Goal: Navigation & Orientation: Go to known website

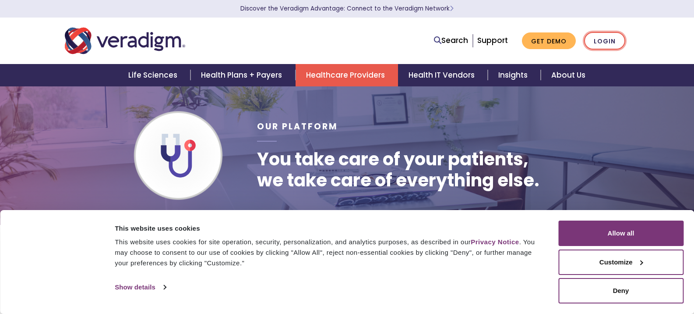
click at [601, 42] on link "Login" at bounding box center [604, 41] width 41 height 18
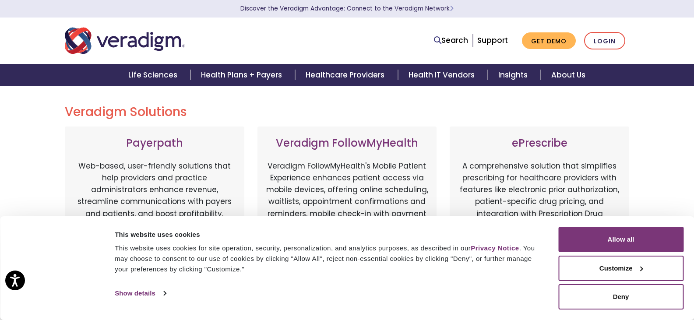
scroll to position [44, 0]
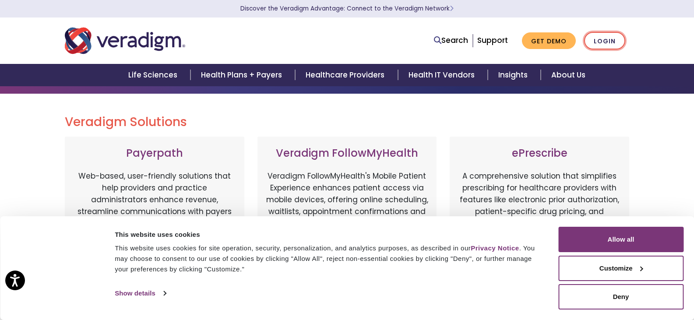
click at [602, 42] on link "Login" at bounding box center [604, 41] width 41 height 18
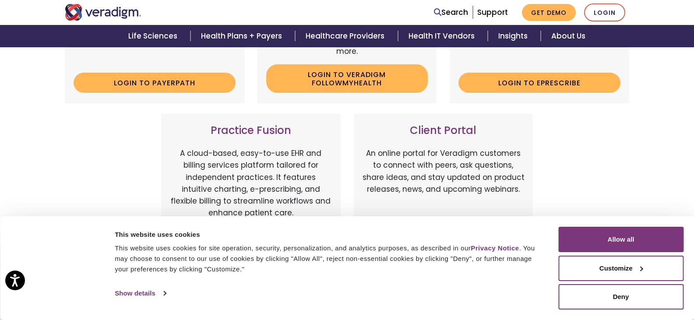
scroll to position [307, 0]
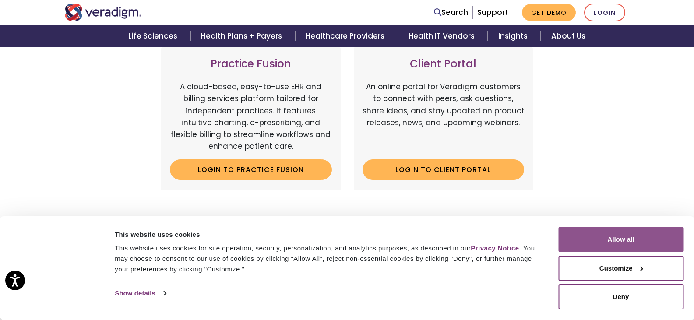
click at [630, 245] on button "Allow all" at bounding box center [621, 239] width 125 height 25
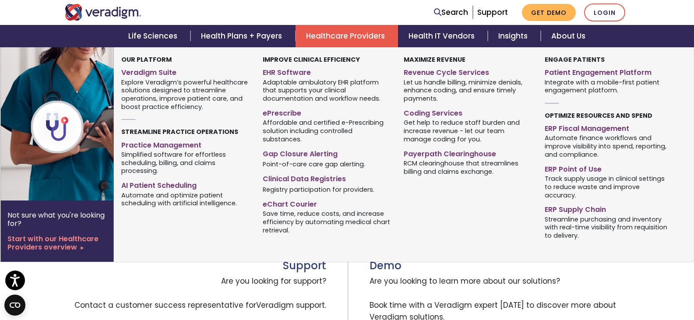
scroll to position [175, 0]
